Goal: Information Seeking & Learning: Check status

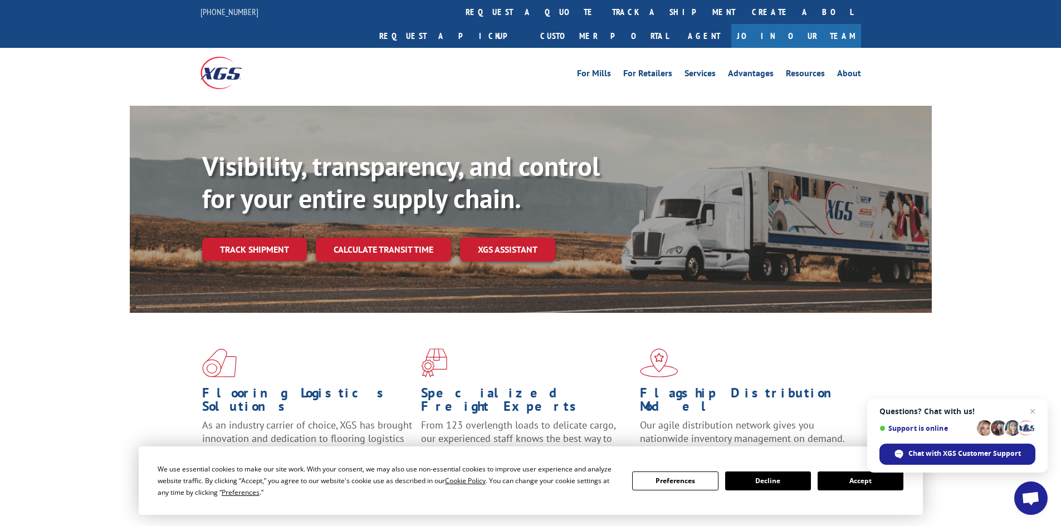
click at [867, 485] on button "Accept" at bounding box center [861, 481] width 86 height 19
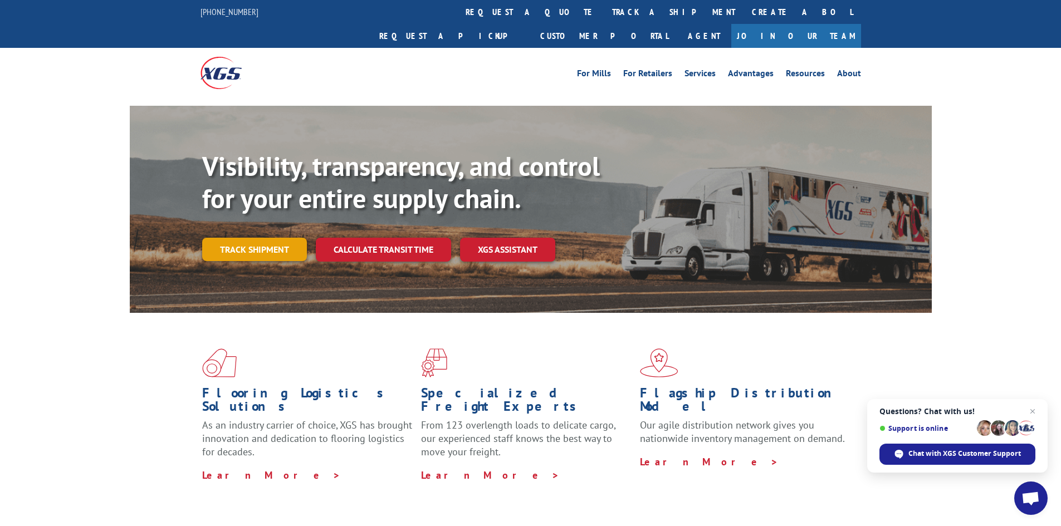
click at [270, 238] on link "Track shipment" at bounding box center [254, 249] width 105 height 23
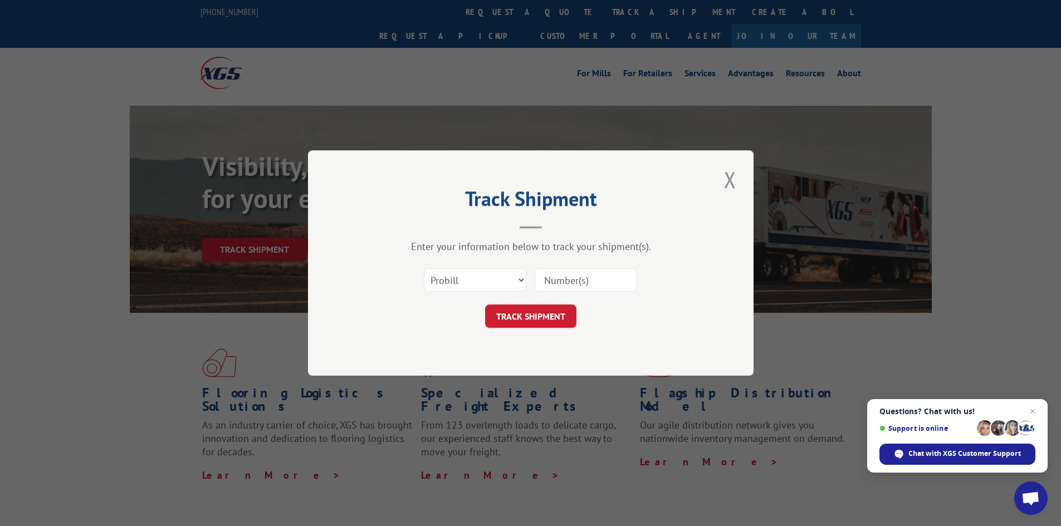
click at [565, 278] on input at bounding box center [586, 279] width 102 height 23
paste input "17463832"
type input "17463832"
click at [559, 322] on button "TRACK SHIPMENT" at bounding box center [530, 316] width 91 height 23
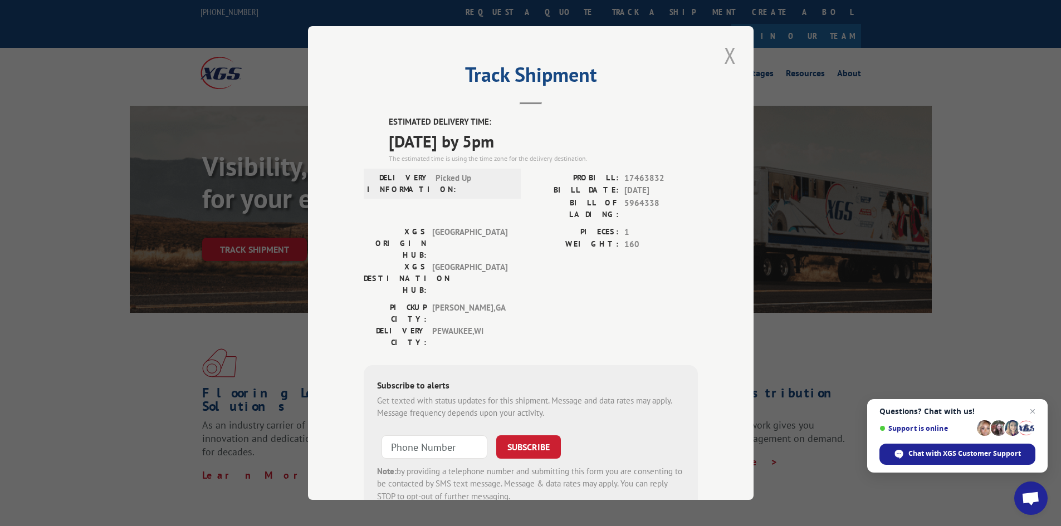
click at [724, 56] on button "Close modal" at bounding box center [730, 55] width 19 height 31
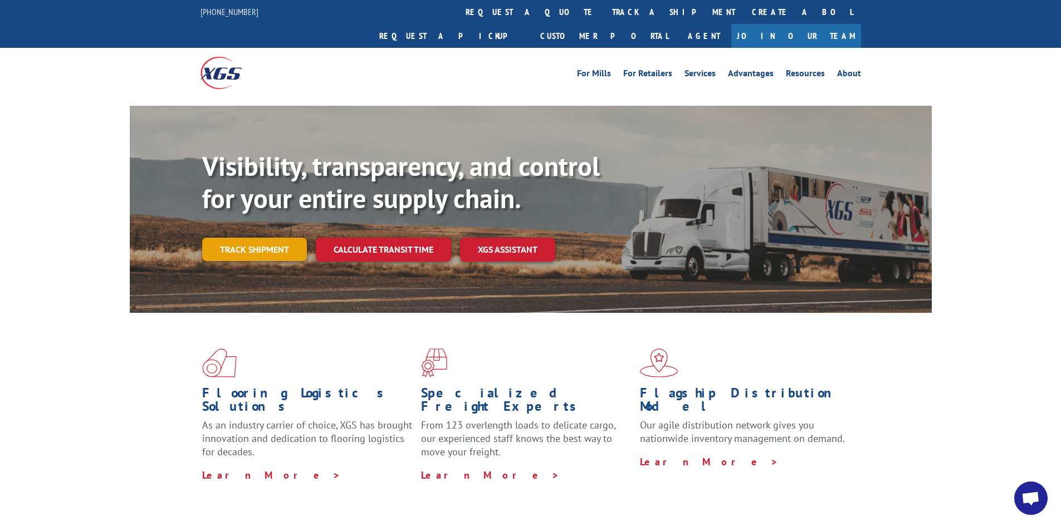
click at [289, 238] on link "Track shipment" at bounding box center [254, 249] width 105 height 23
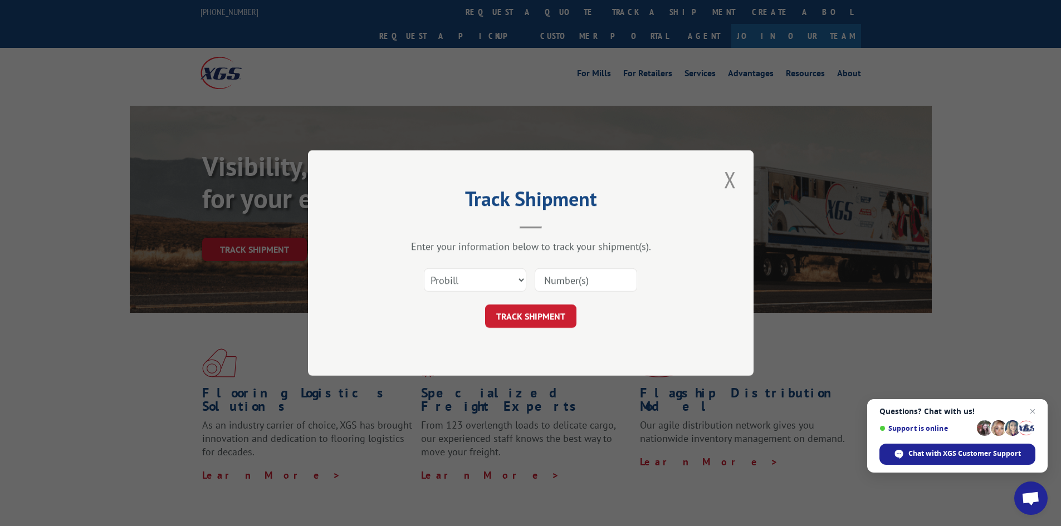
click at [561, 273] on input at bounding box center [586, 279] width 102 height 23
paste input "17543373"
type input "17543373"
click at [551, 311] on button "TRACK SHIPMENT" at bounding box center [530, 316] width 91 height 23
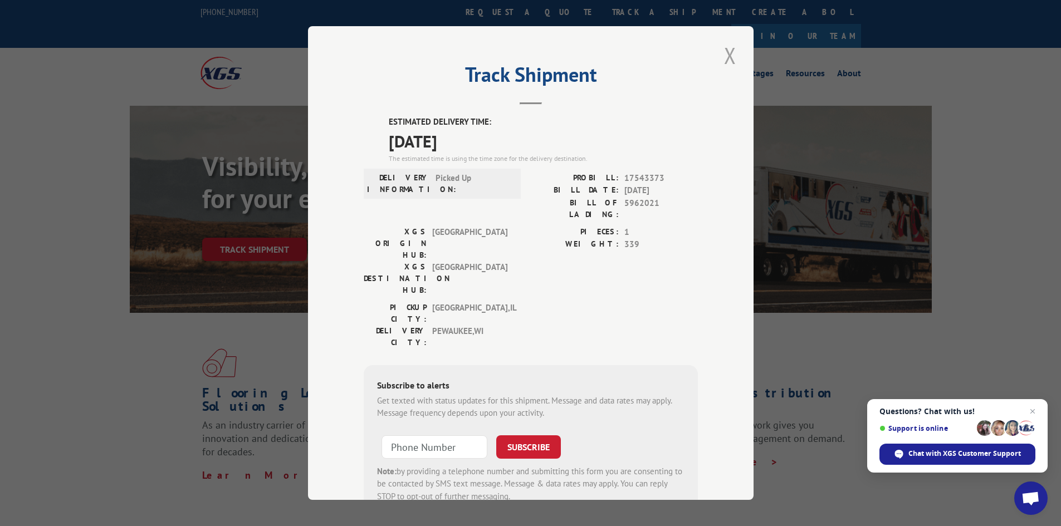
click at [726, 49] on button "Close modal" at bounding box center [730, 55] width 19 height 31
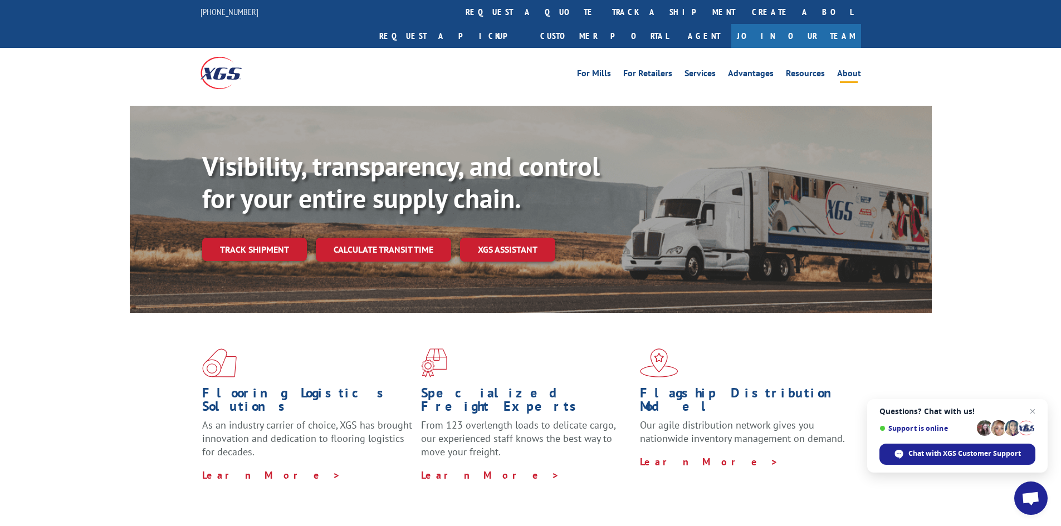
drag, startPoint x: 1006, startPoint y: 103, endPoint x: 853, endPoint y: 49, distance: 162.4
click at [1000, 106] on div "Visibility, transparency, and control for your entire supply chain. Track shipm…" at bounding box center [530, 220] width 1061 height 229
